Goal: Task Accomplishment & Management: Use online tool/utility

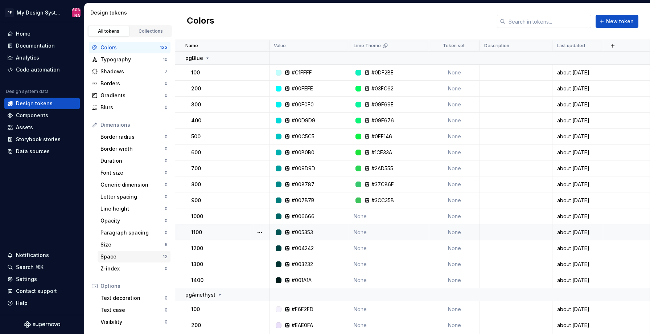
click at [126, 255] on div "Space" at bounding box center [132, 256] width 62 height 7
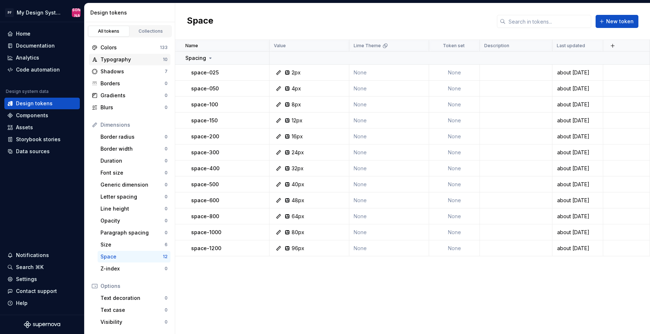
click at [112, 59] on div "Typography" at bounding box center [132, 59] width 62 height 7
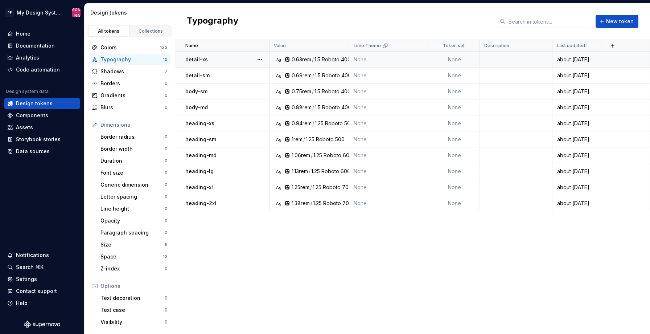
click at [327, 61] on div "Roboto" at bounding box center [331, 59] width 18 height 7
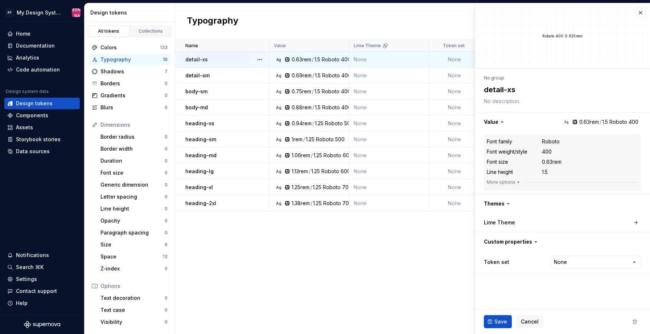
click at [318, 59] on div "1.5" at bounding box center [318, 59] width 6 height 7
type textarea "*"
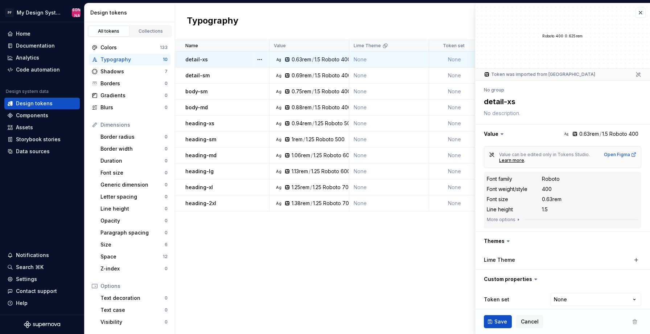
scroll to position [6, 0]
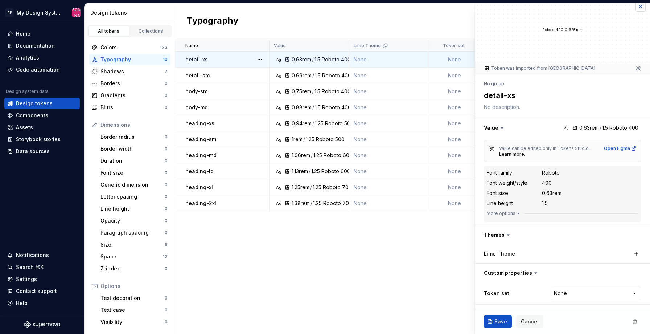
click at [641, 7] on button "button" at bounding box center [641, 6] width 10 height 10
